Goal: Task Accomplishment & Management: Manage account settings

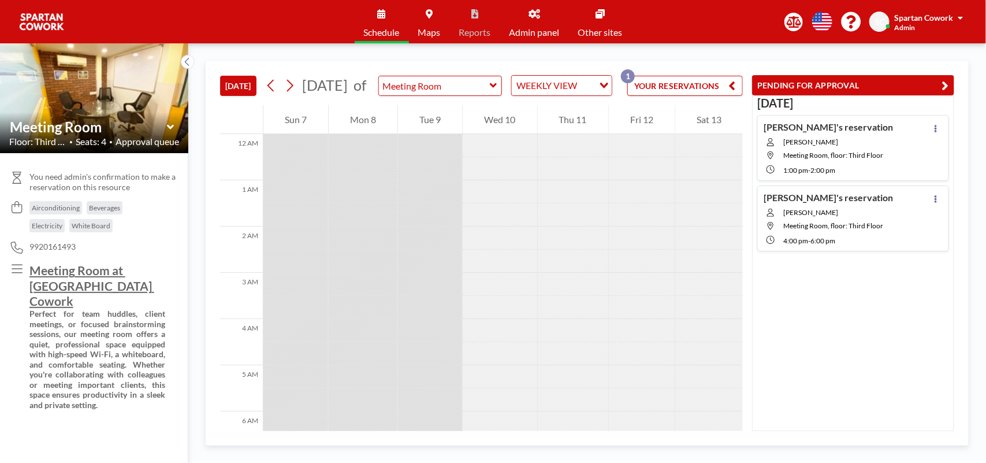
scroll to position [523, 0]
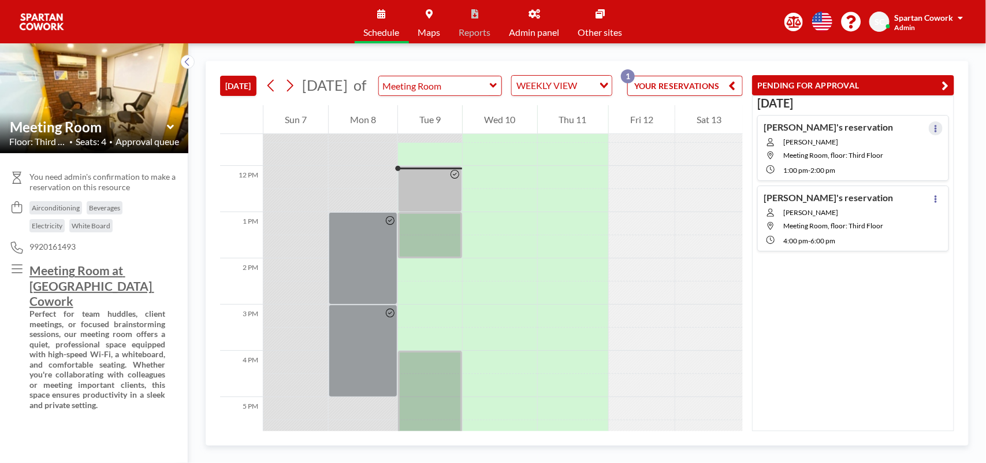
click at [929, 130] on button at bounding box center [936, 128] width 14 height 14
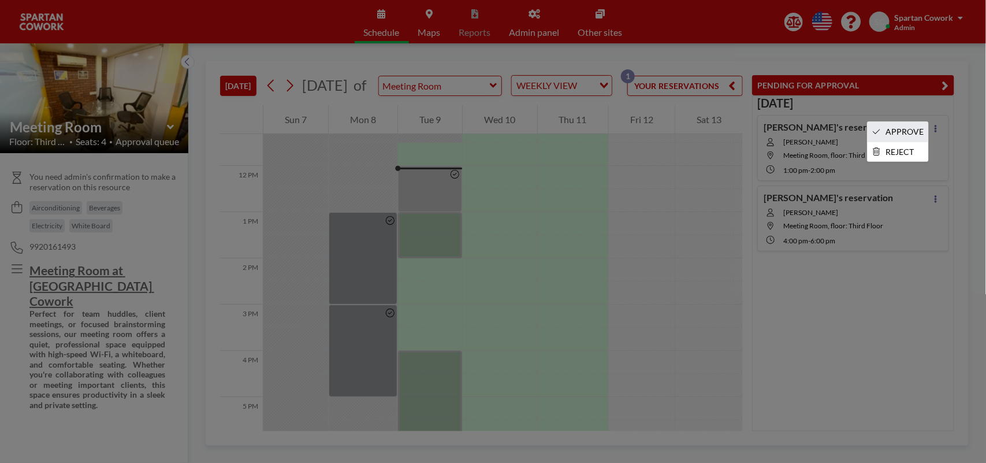
click at [900, 131] on li "APPROVE" at bounding box center [898, 132] width 61 height 20
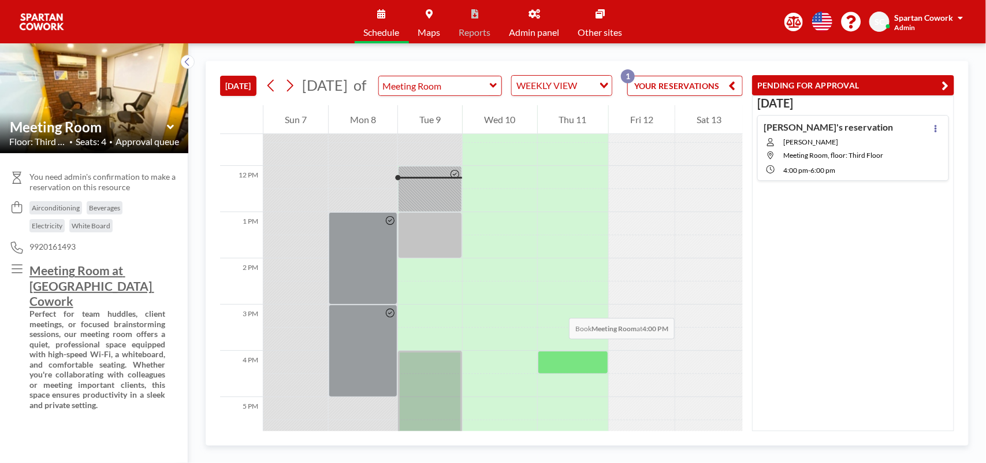
scroll to position [739, 0]
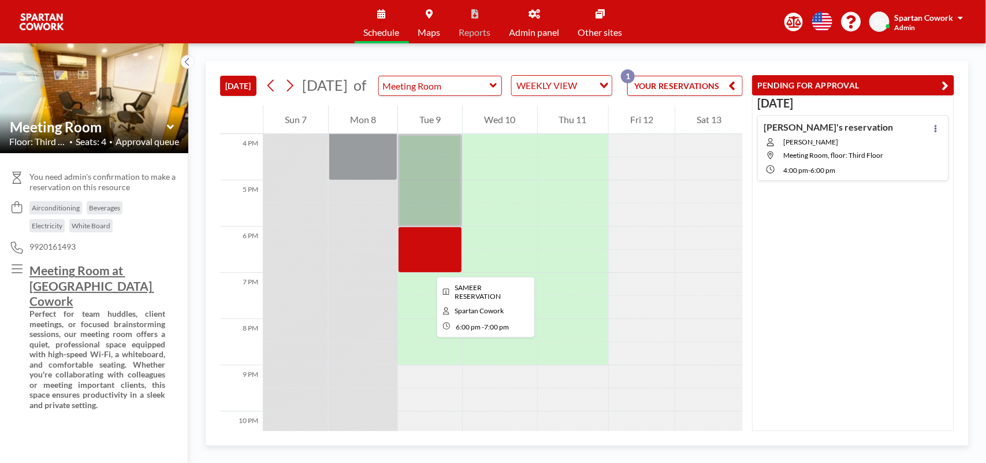
drag, startPoint x: 427, startPoint y: 266, endPoint x: 418, endPoint y: 264, distance: 10.1
click at [418, 264] on div at bounding box center [430, 249] width 64 height 46
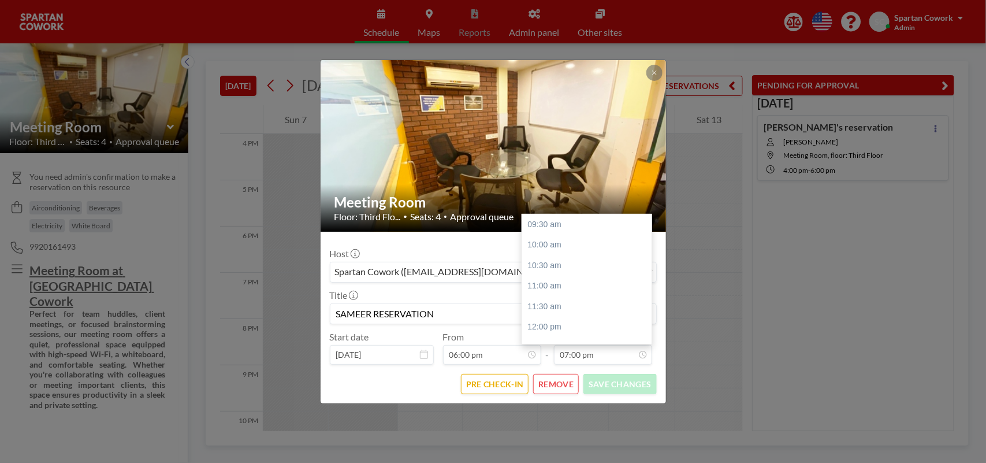
scroll to position [364, 0]
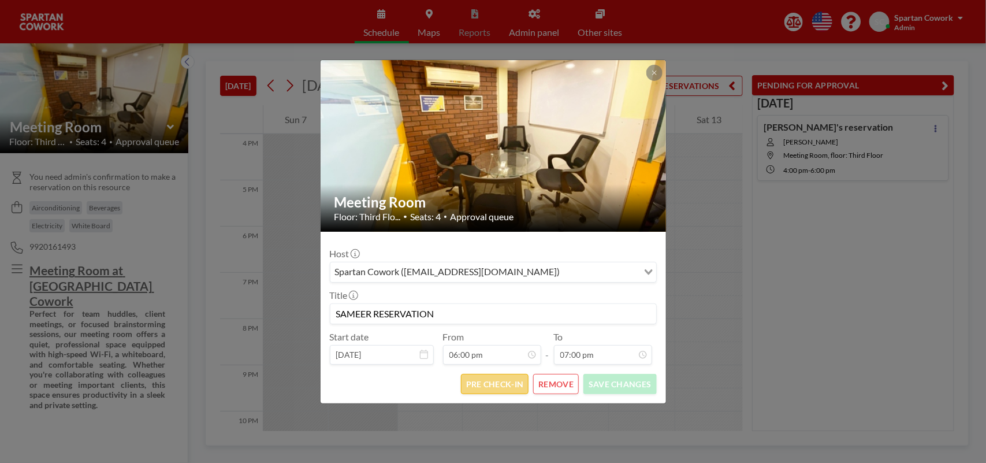
click at [493, 388] on button "PRE CHECK-IN" at bounding box center [495, 384] width 68 height 20
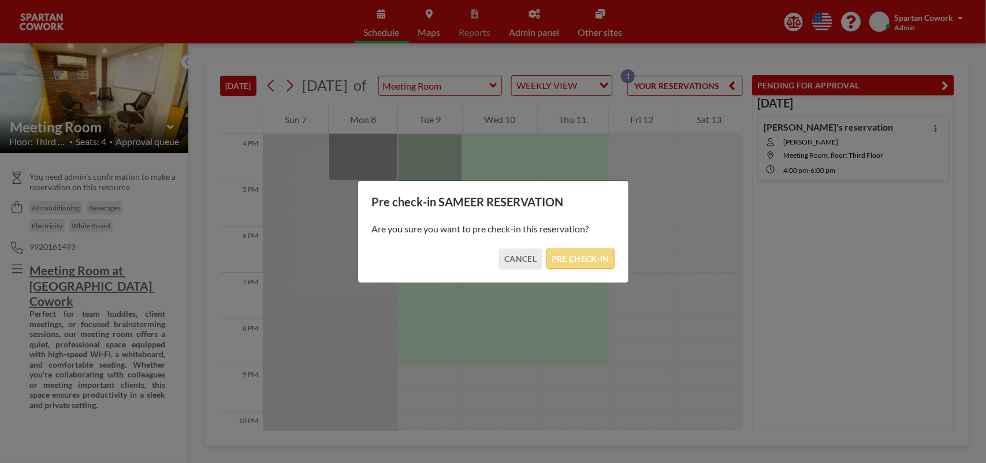
click at [582, 263] on button "PRE CHECK-IN" at bounding box center [580, 258] width 68 height 20
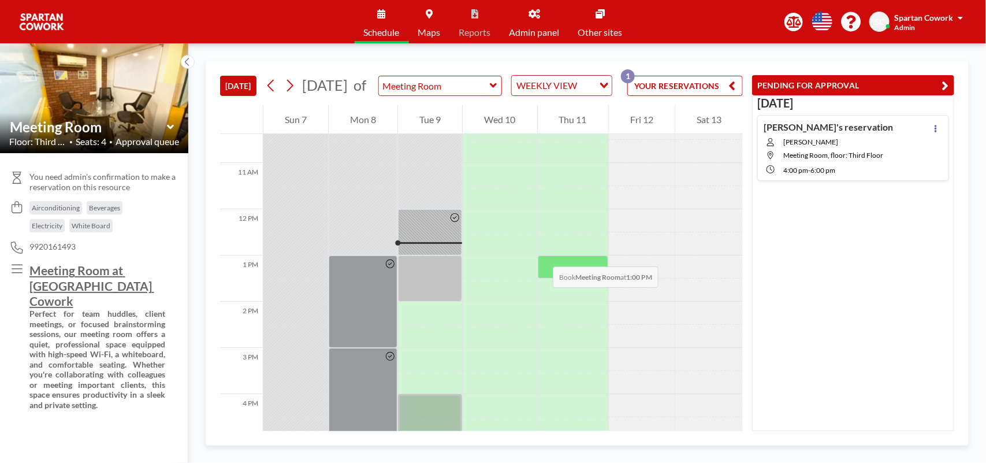
scroll to position [451, 0]
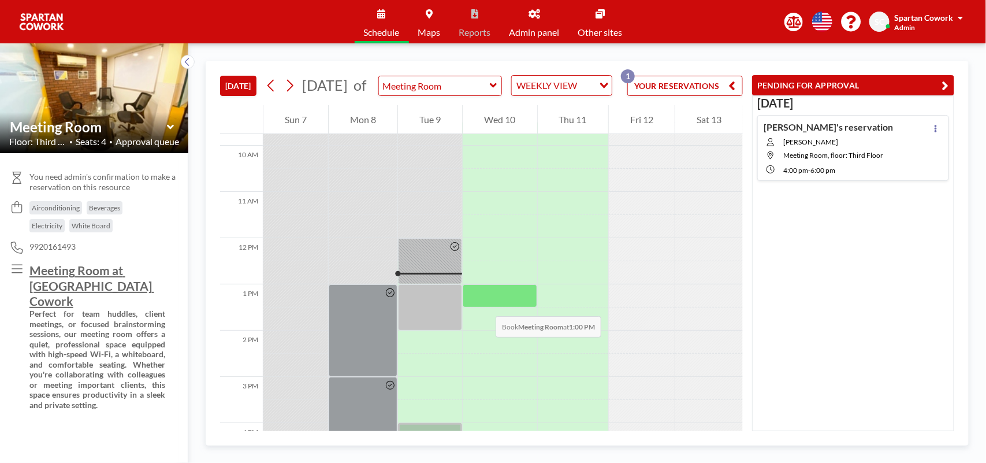
click at [484, 304] on div at bounding box center [500, 295] width 74 height 23
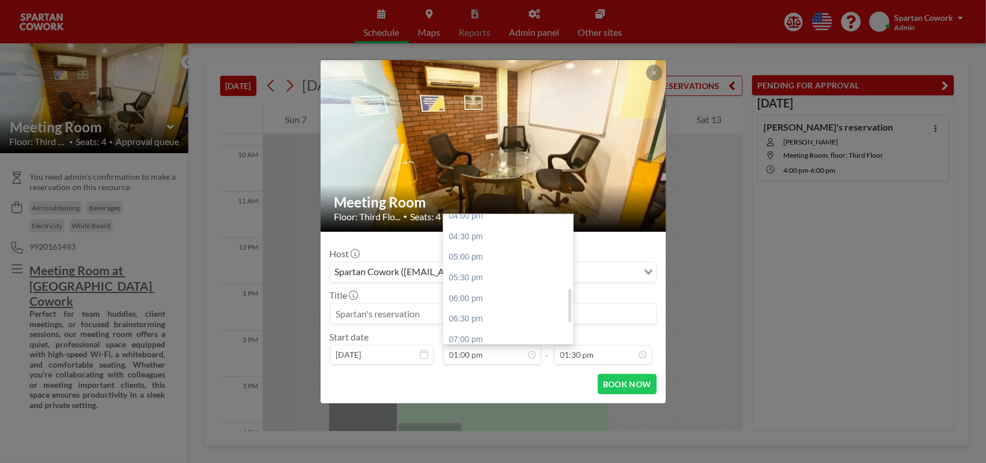
scroll to position [288, 0]
click at [455, 283] on div "06:00 pm" at bounding box center [512, 286] width 136 height 21
type input "06:00 pm"
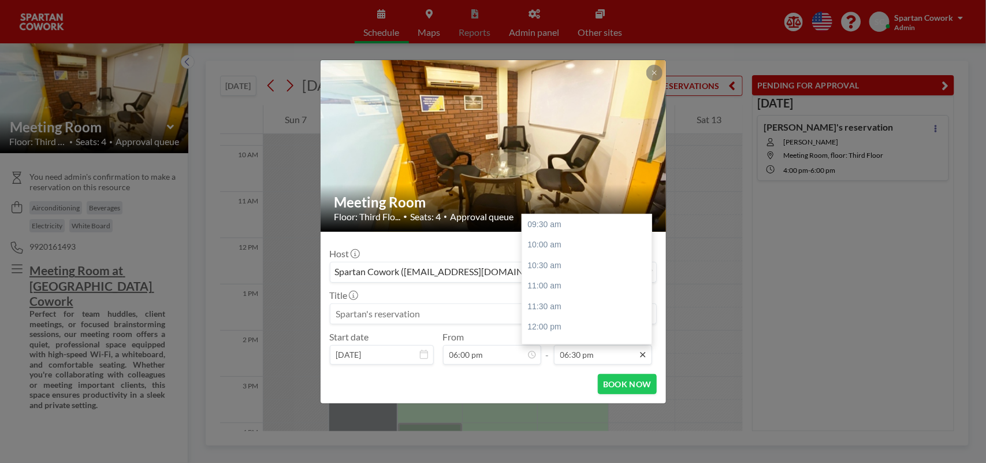
scroll to position [364, 0]
click at [556, 296] on div "08:00 pm" at bounding box center [590, 292] width 136 height 21
type input "08:00 pm"
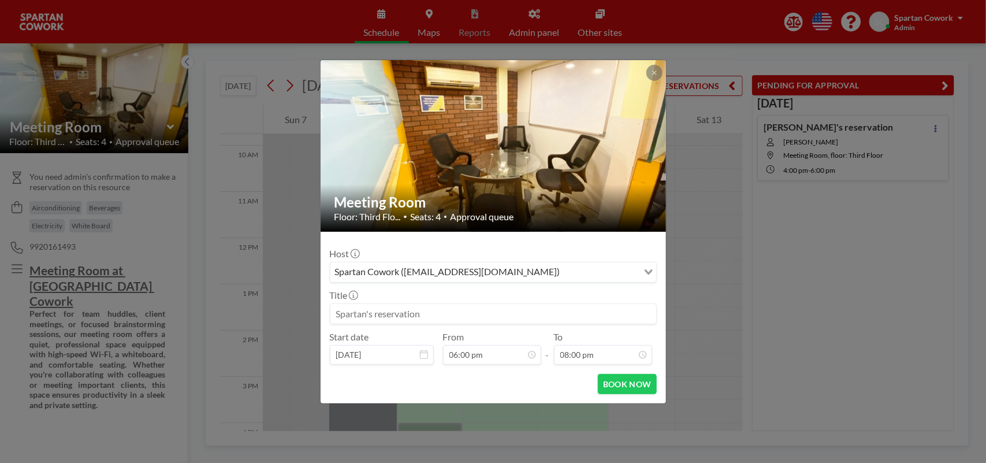
click at [369, 314] on input at bounding box center [493, 314] width 326 height 20
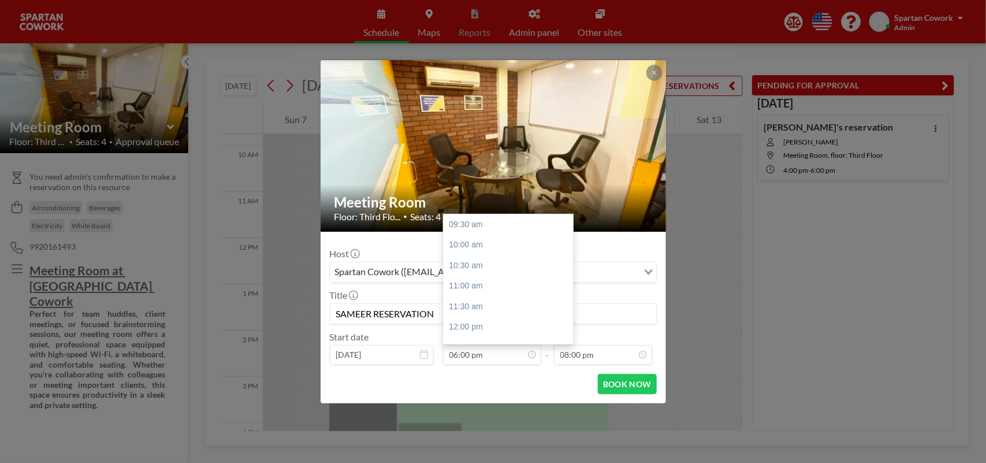
scroll to position [349, 0]
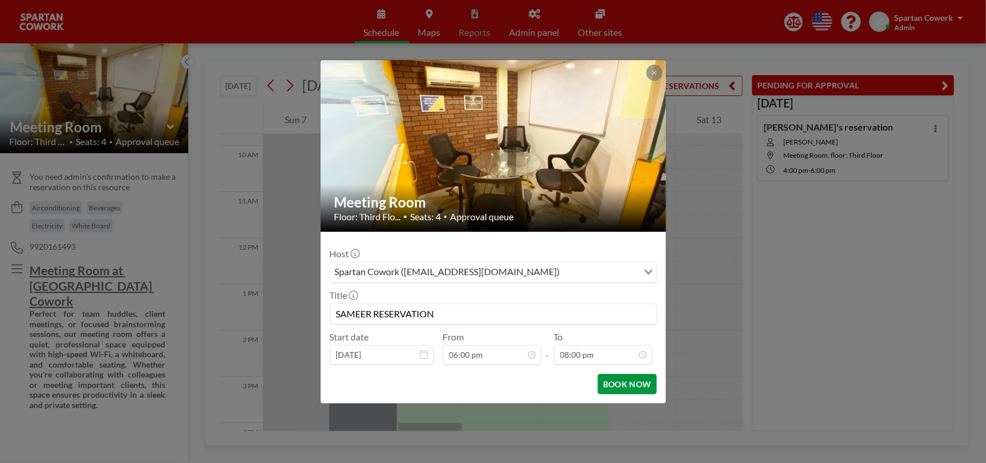
type input "SAMEER RESERVATION"
click at [606, 385] on button "BOOK NOW" at bounding box center [627, 384] width 58 height 20
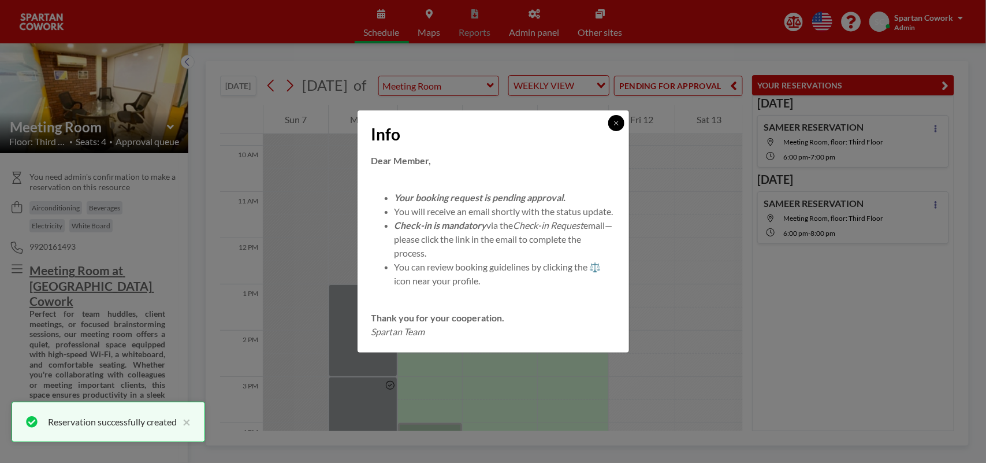
click at [610, 116] on button at bounding box center [616, 123] width 16 height 16
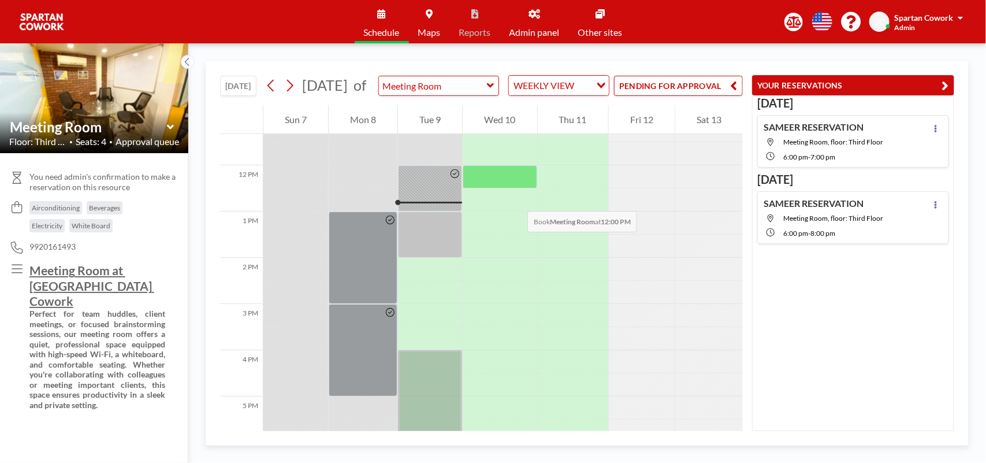
scroll to position [523, 0]
click at [663, 92] on button "PENDING FOR APPROVAL" at bounding box center [678, 86] width 129 height 20
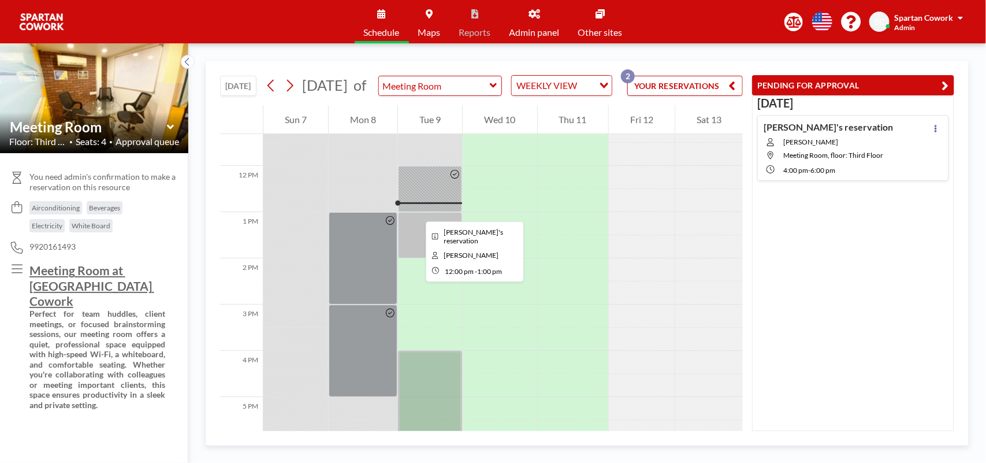
drag, startPoint x: 427, startPoint y: 208, endPoint x: 416, endPoint y: 211, distance: 11.3
click at [416, 211] on div at bounding box center [430, 189] width 64 height 46
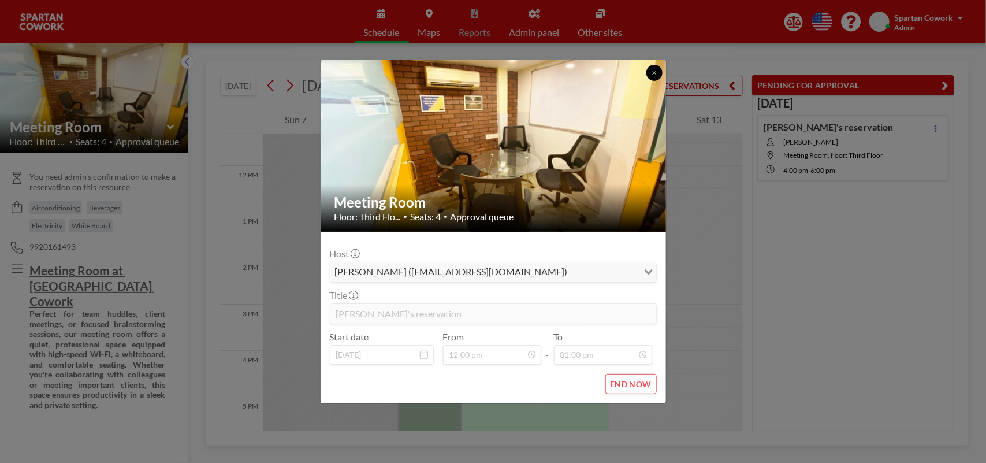
click at [649, 70] on button at bounding box center [654, 73] width 16 height 16
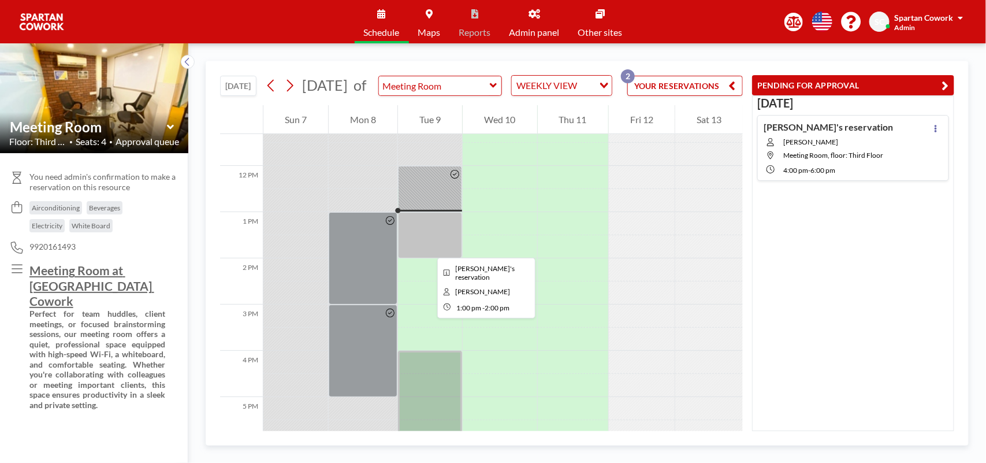
click at [428, 247] on div at bounding box center [430, 235] width 64 height 46
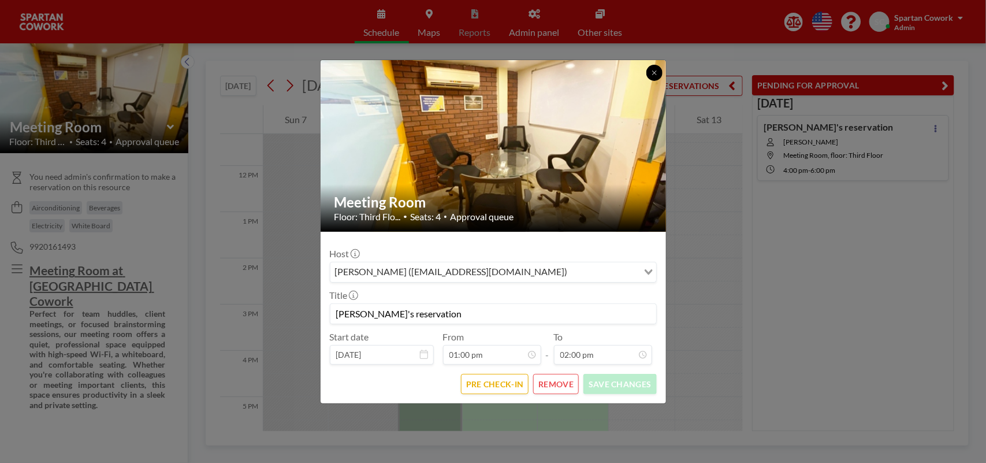
click at [660, 72] on button at bounding box center [654, 73] width 16 height 16
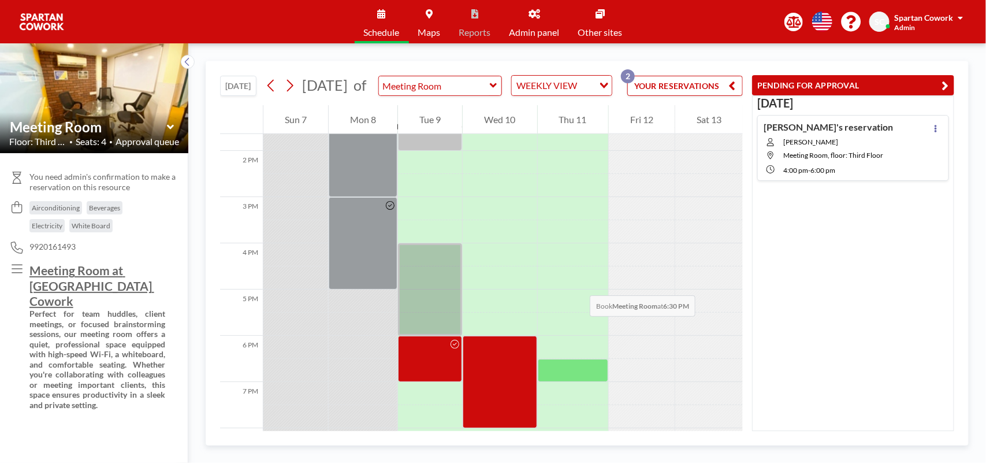
scroll to position [739, 0]
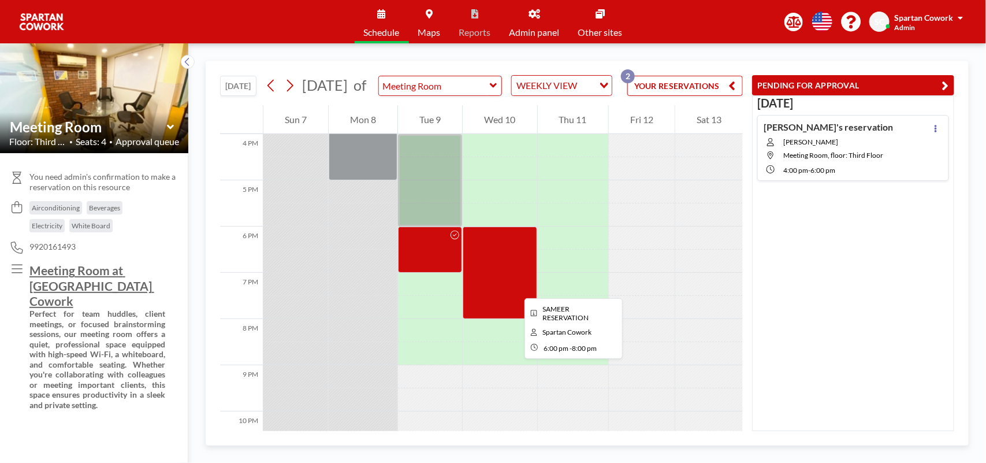
click at [515, 288] on div at bounding box center [500, 272] width 74 height 92
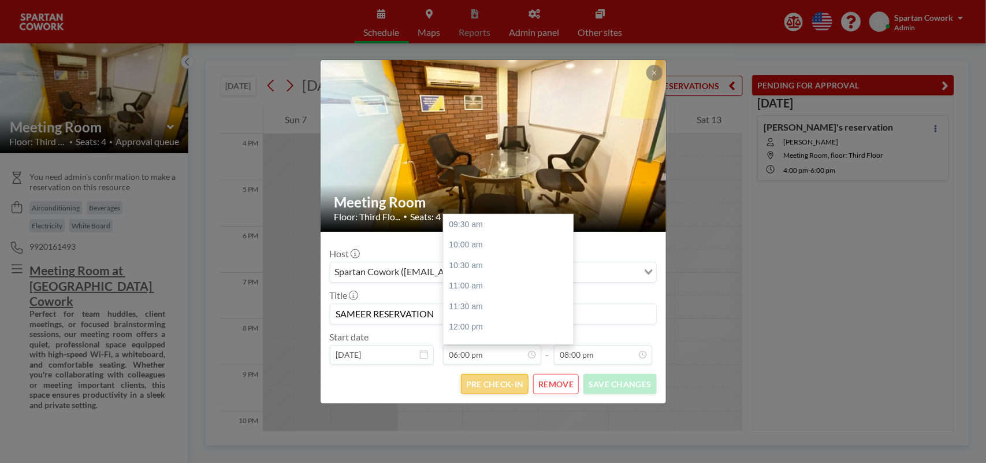
scroll to position [349, 0]
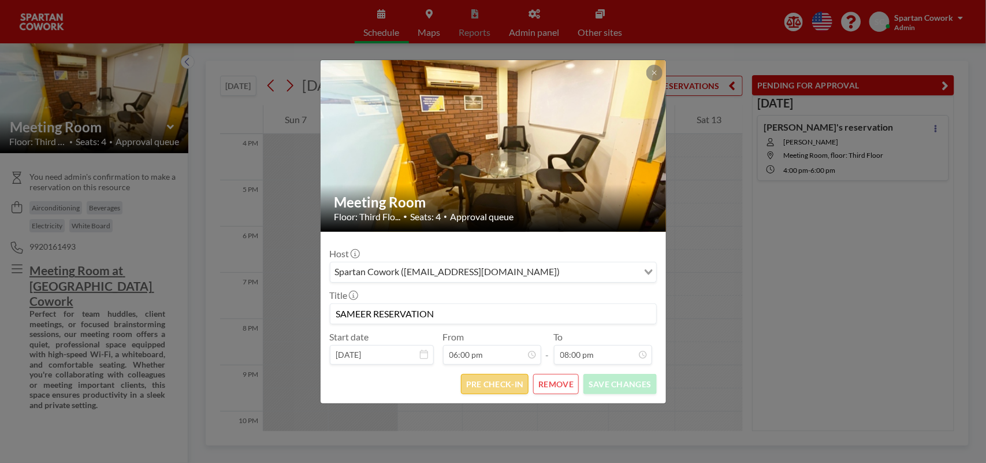
click at [498, 387] on button "PRE CHECK-IN" at bounding box center [495, 384] width 68 height 20
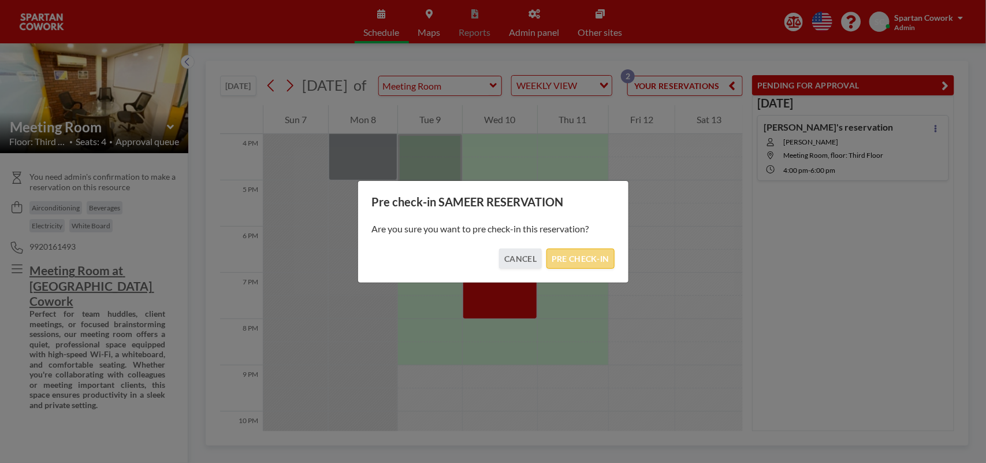
click at [572, 261] on button "PRE CHECK-IN" at bounding box center [580, 258] width 68 height 20
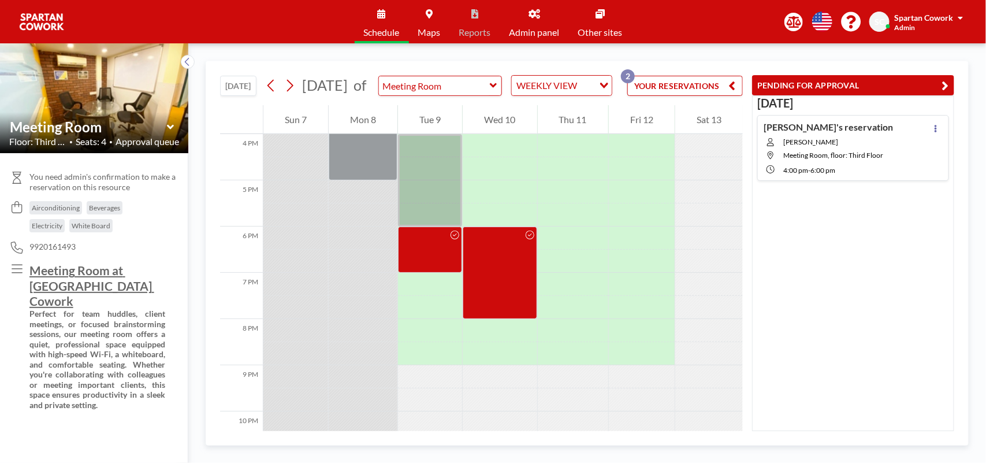
click at [636, 289] on div at bounding box center [642, 284] width 66 height 23
click at [653, 273] on div at bounding box center [642, 261] width 66 height 23
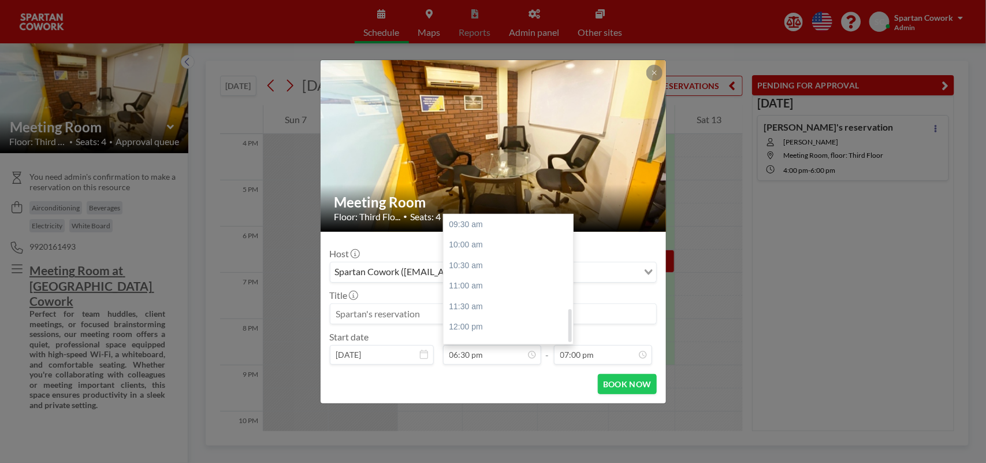
scroll to position [364, 0]
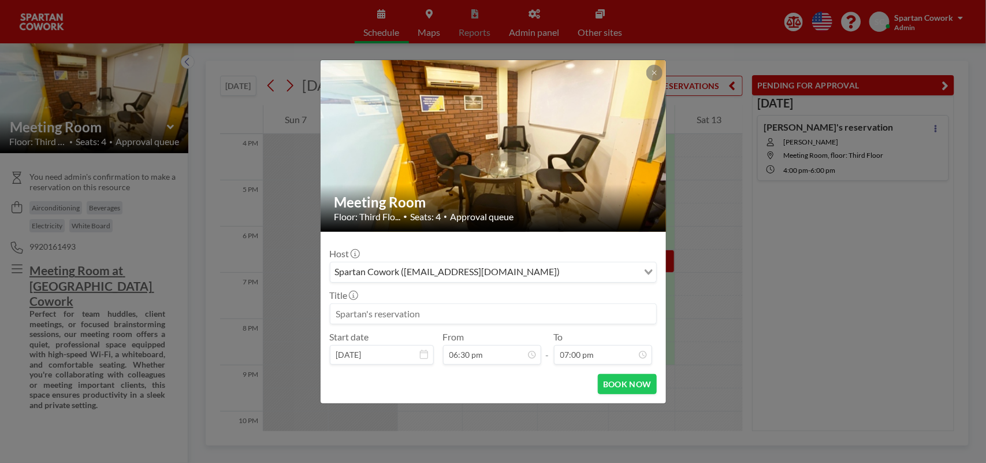
click at [374, 319] on input at bounding box center [493, 314] width 326 height 20
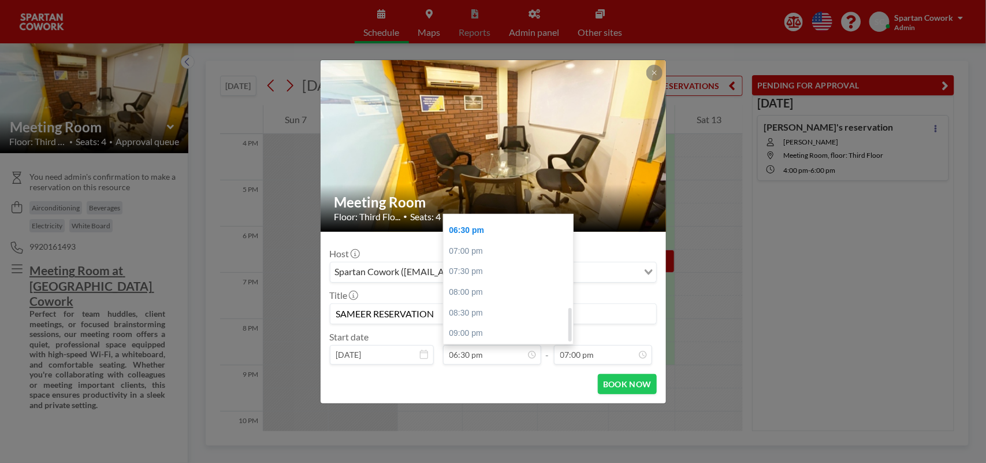
scroll to position [292, 0]
type input "SAMEER RESERVATION"
click at [467, 282] on div "06:00 pm" at bounding box center [512, 282] width 136 height 21
type input "06:00 pm"
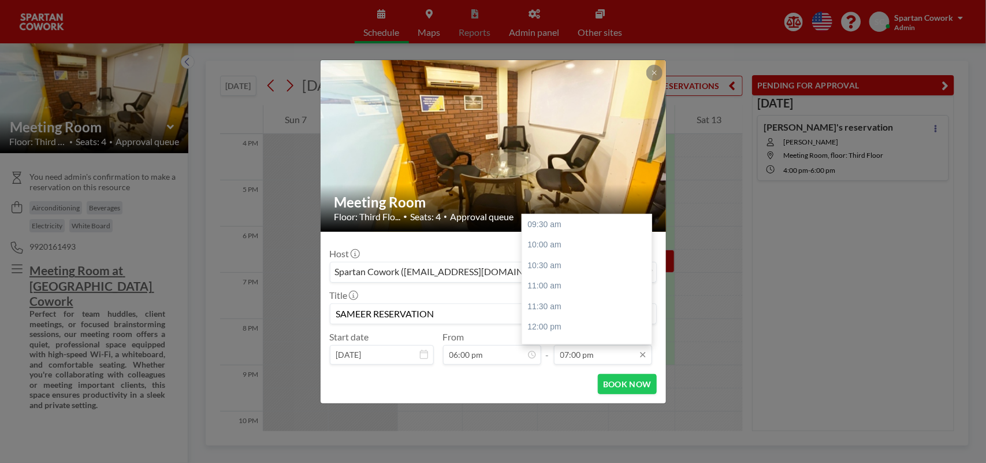
scroll to position [364, 0]
click at [537, 291] on div "08:00 pm" at bounding box center [590, 292] width 136 height 21
type input "08:00 pm"
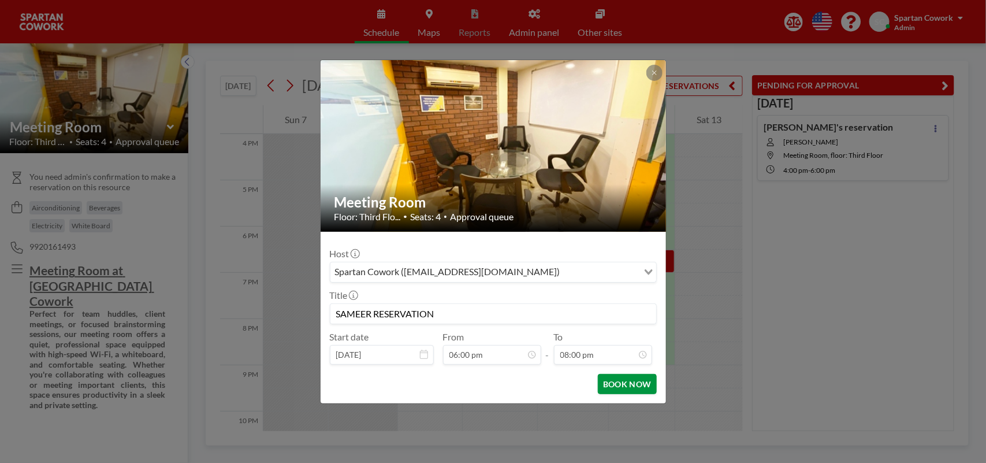
click at [627, 383] on button "BOOK NOW" at bounding box center [627, 384] width 58 height 20
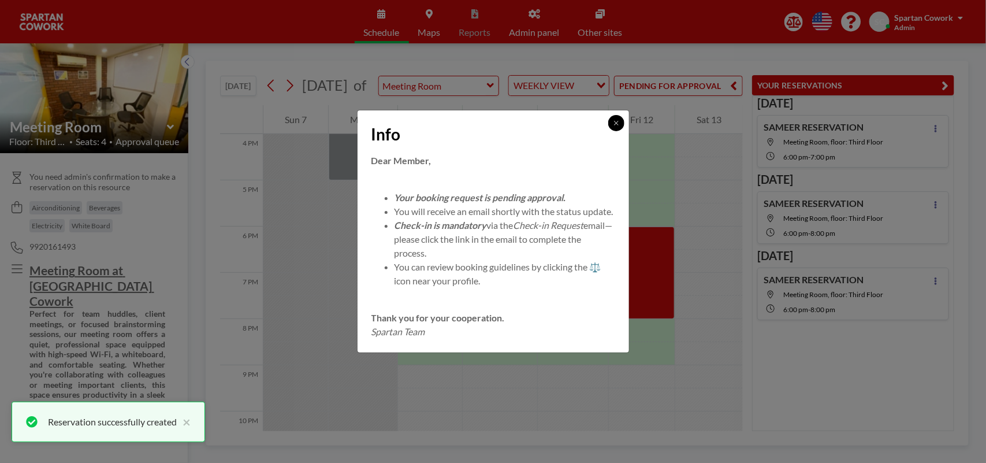
click at [616, 121] on button at bounding box center [616, 123] width 16 height 16
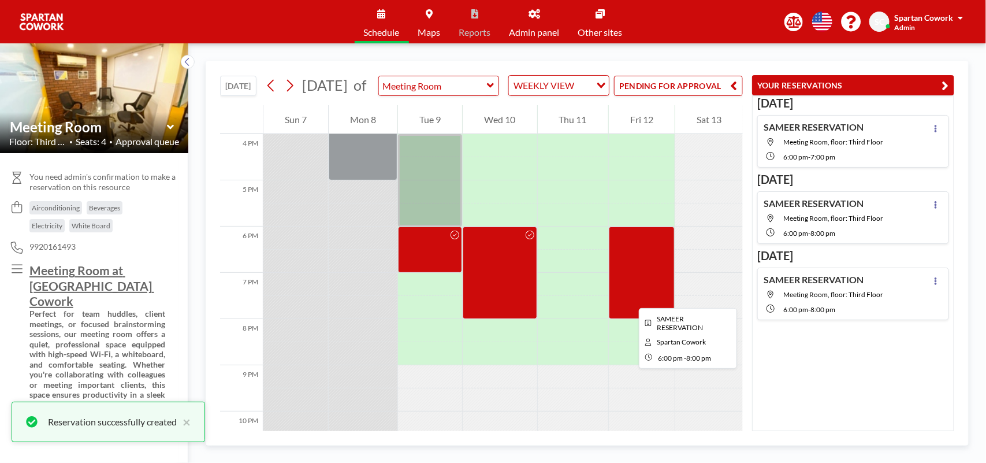
click at [630, 297] on div at bounding box center [642, 272] width 66 height 92
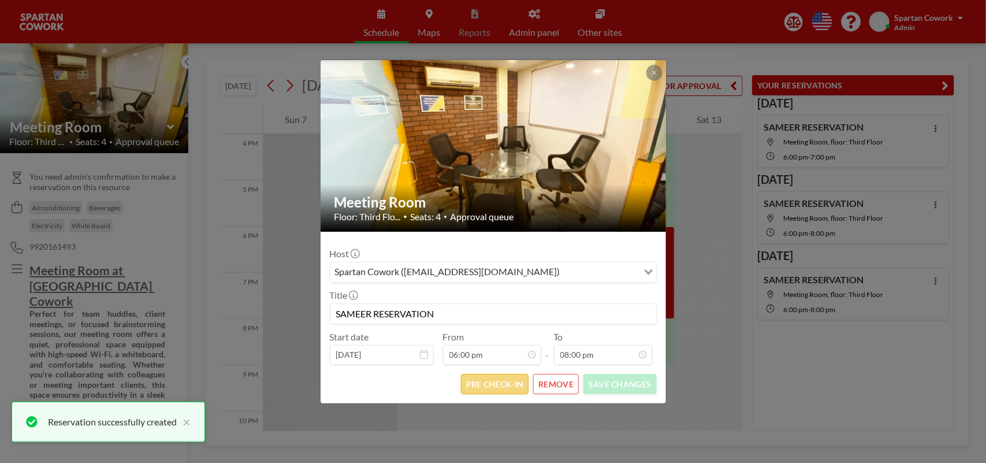
click at [495, 383] on button "PRE CHECK-IN" at bounding box center [495, 384] width 68 height 20
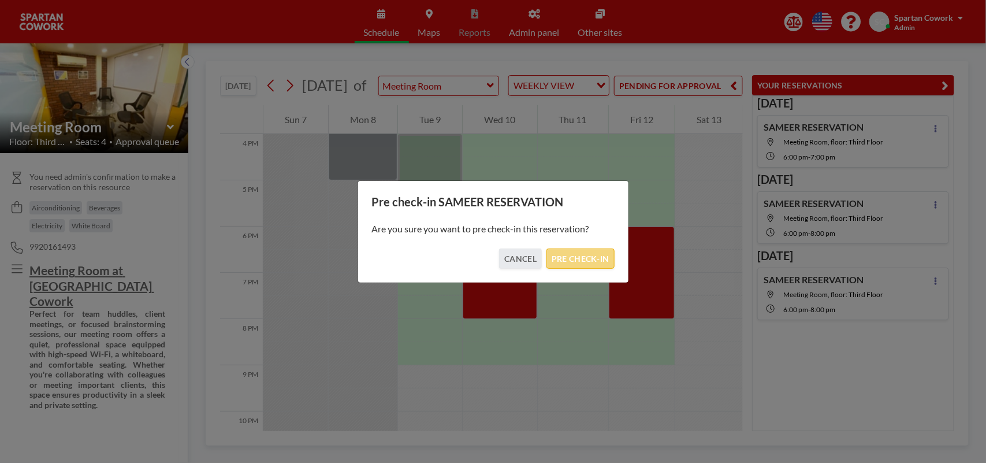
click at [567, 253] on button "PRE CHECK-IN" at bounding box center [580, 258] width 68 height 20
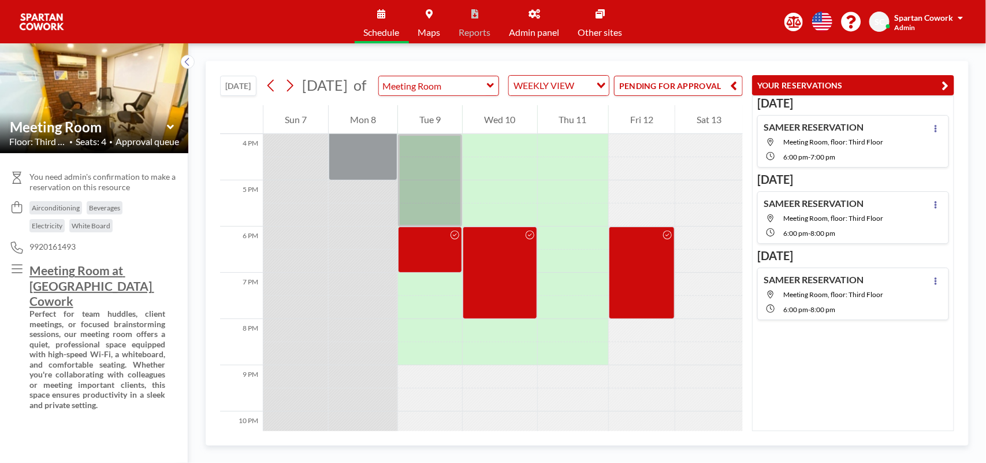
click at [677, 92] on button "PENDING FOR APPROVAL" at bounding box center [678, 86] width 129 height 20
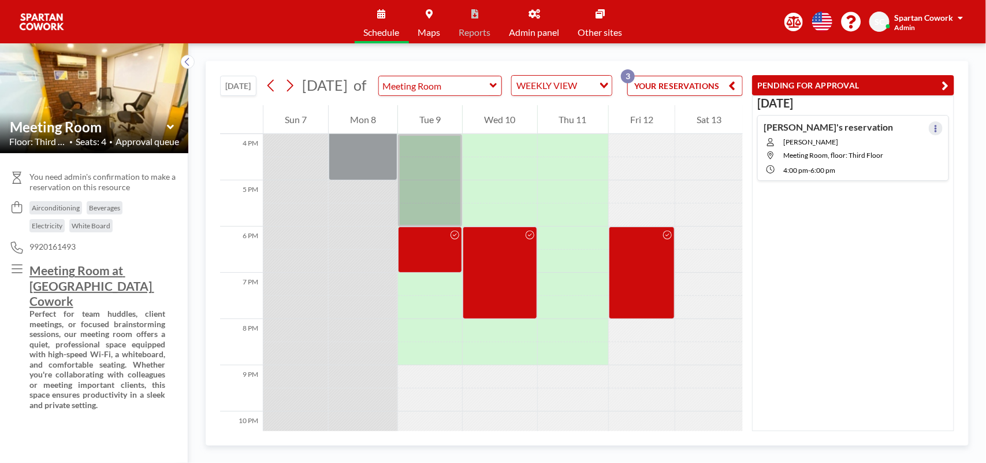
click at [933, 128] on button at bounding box center [936, 128] width 14 height 14
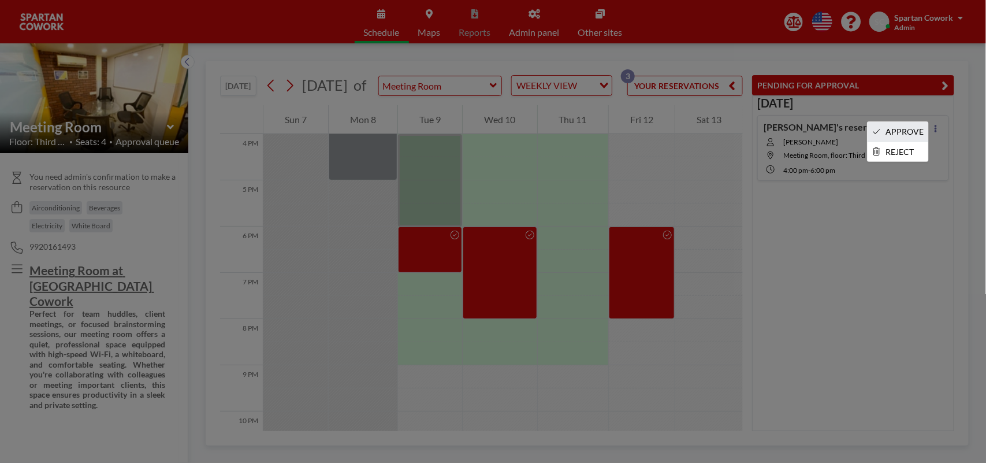
click at [910, 132] on li "APPROVE" at bounding box center [898, 132] width 61 height 20
